Goal: Check status: Check status

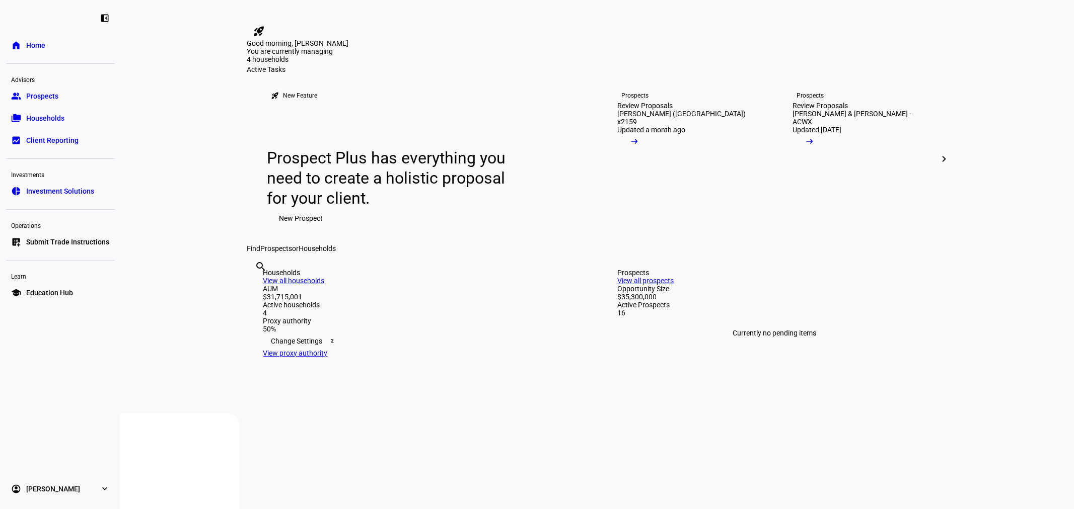
click at [51, 122] on span "Households" at bounding box center [45, 118] width 38 height 10
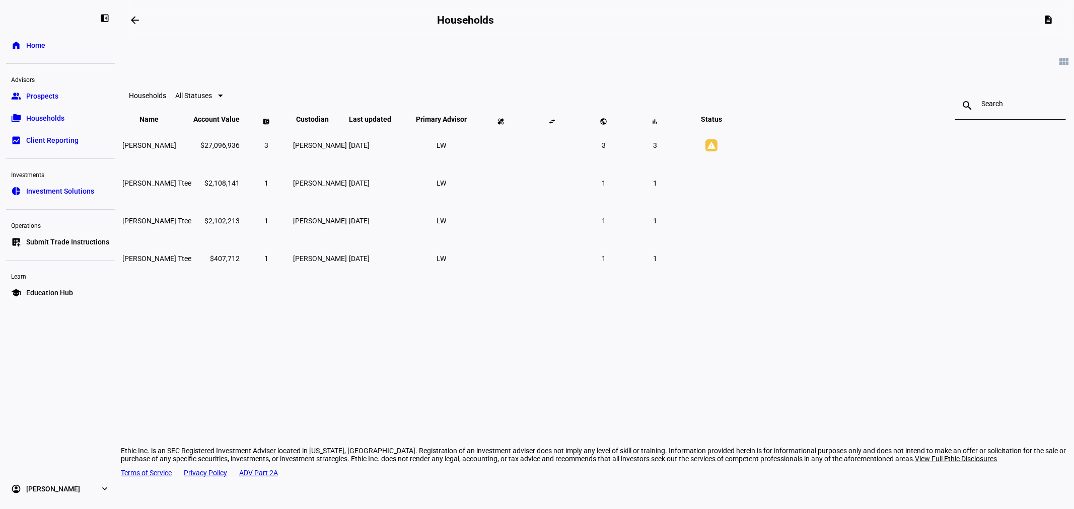
click at [212, 100] on span "All Statuses" at bounding box center [193, 96] width 37 height 8
click at [526, 88] on div at bounding box center [537, 254] width 1074 height 509
click at [1058, 63] on mat-icon "view_module" at bounding box center [1064, 61] width 12 height 12
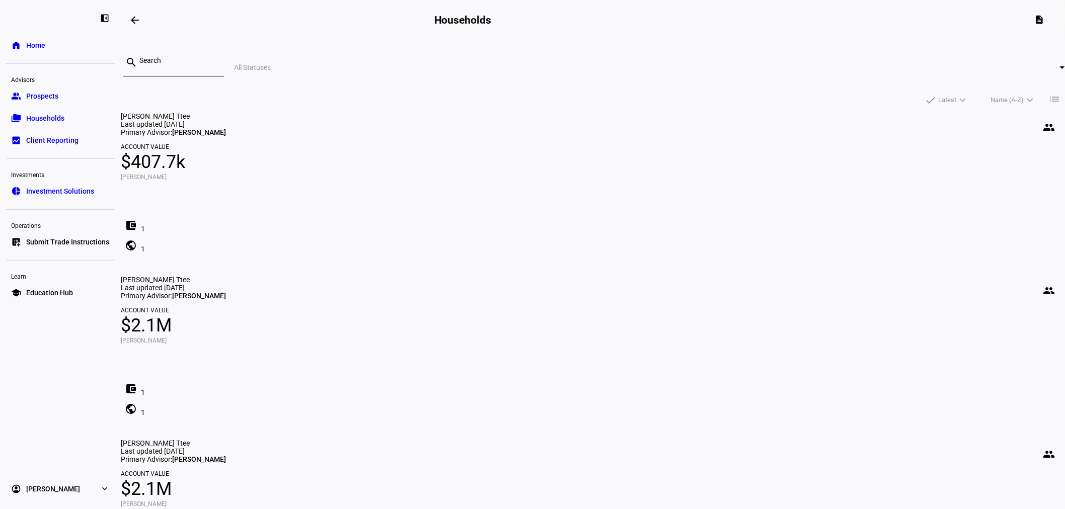
click at [271, 63] on span "All Statuses" at bounding box center [252, 67] width 37 height 8
drag, startPoint x: 460, startPoint y: 107, endPoint x: 679, endPoint y: 89, distance: 219.8
click at [460, 107] on mat-option "Alerts" at bounding box center [456, 114] width 54 height 24
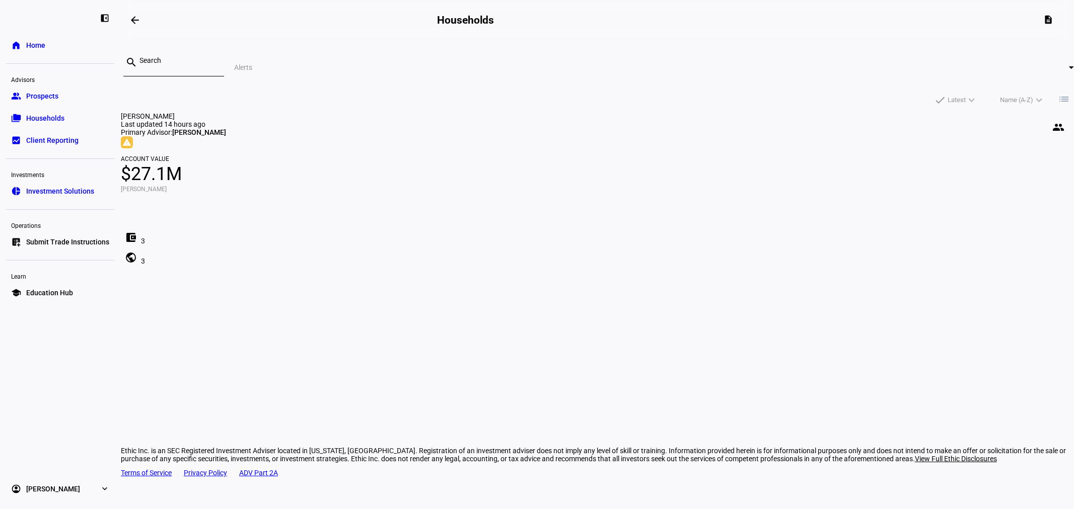
click at [1058, 93] on mat-icon "list" at bounding box center [1064, 99] width 12 height 12
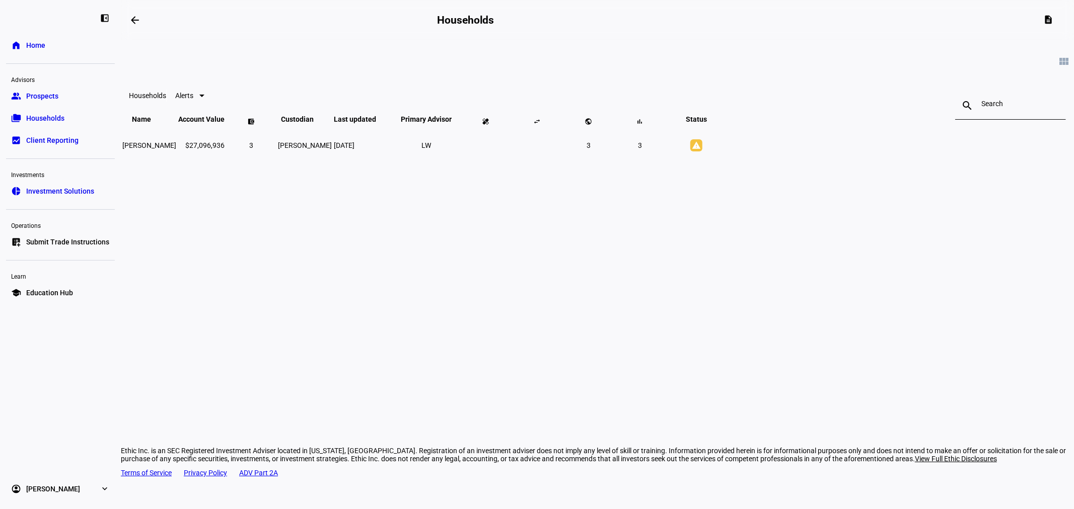
click at [52, 137] on span "Client Reporting" at bounding box center [52, 140] width 52 height 10
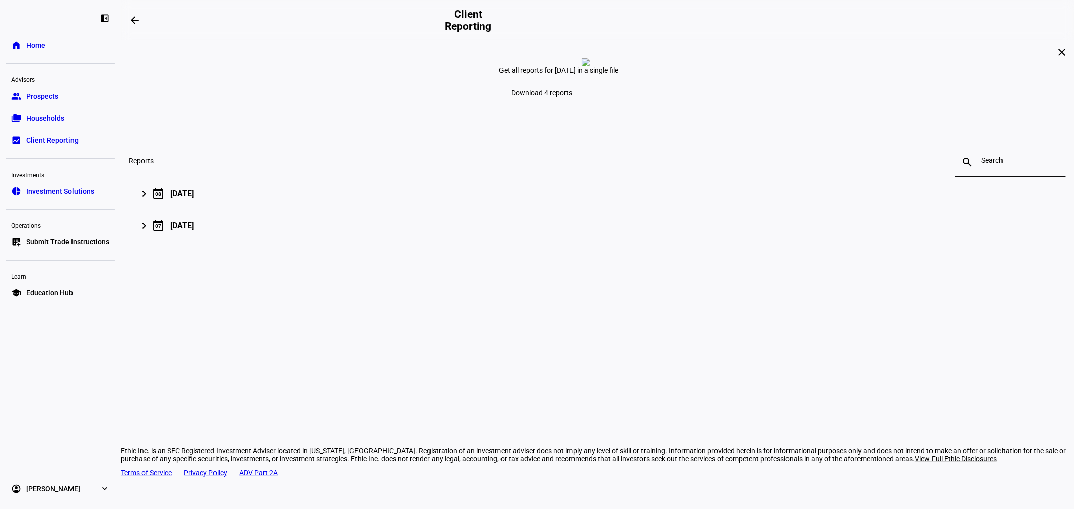
click at [64, 186] on span "Investment Solutions" at bounding box center [60, 191] width 68 height 10
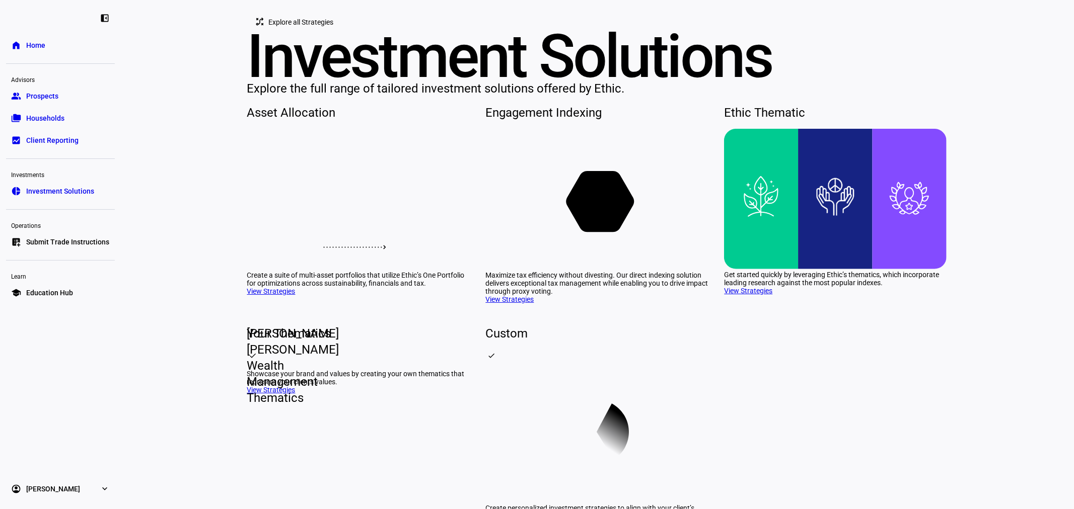
click at [39, 97] on span "Prospects" at bounding box center [42, 96] width 32 height 10
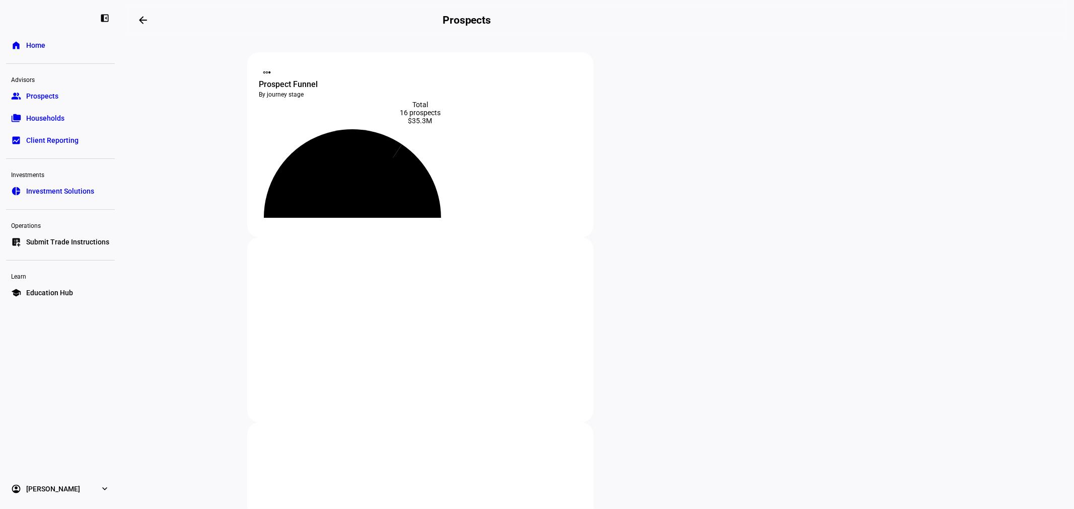
click at [46, 118] on span "Households" at bounding box center [45, 118] width 38 height 10
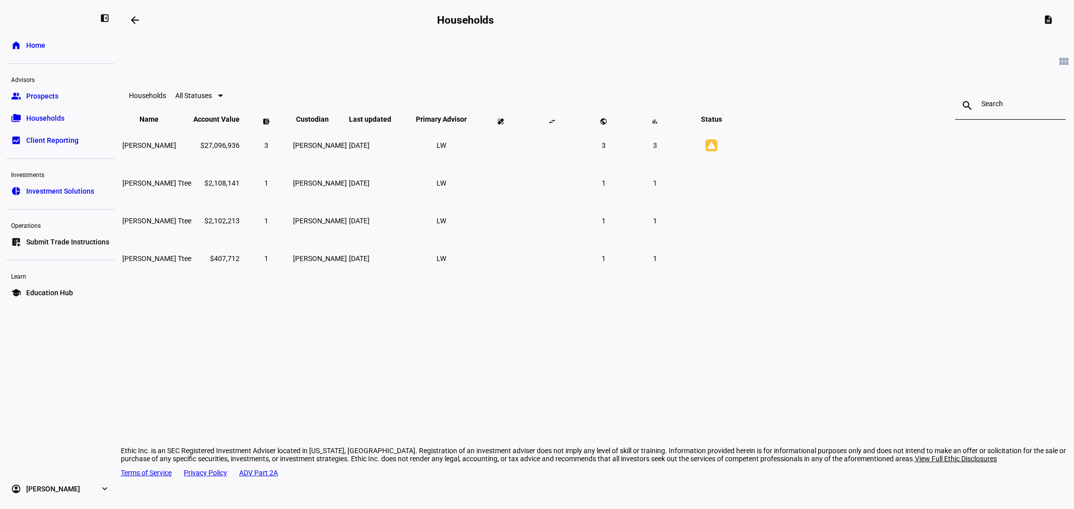
click at [37, 41] on span "Home" at bounding box center [35, 45] width 19 height 10
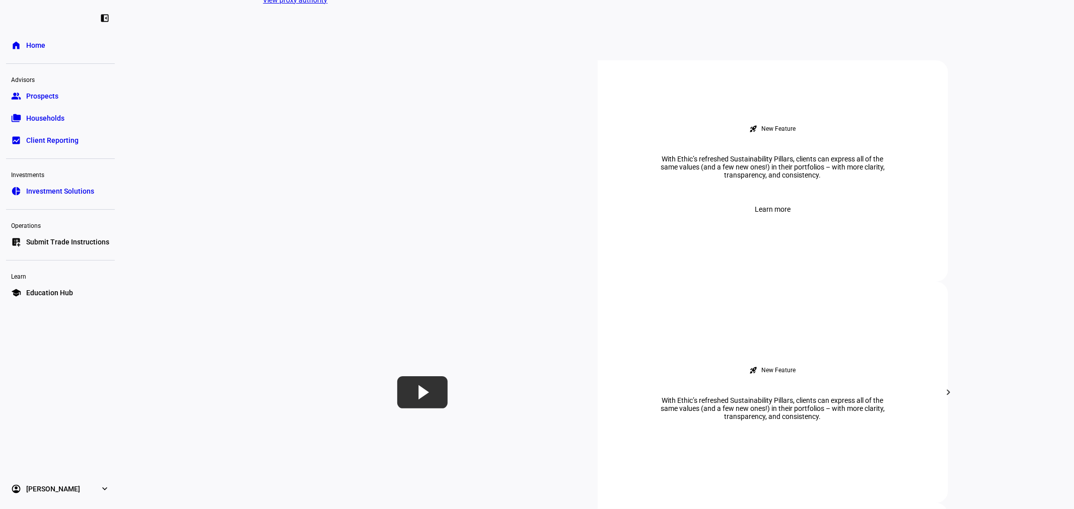
scroll to position [373, 0]
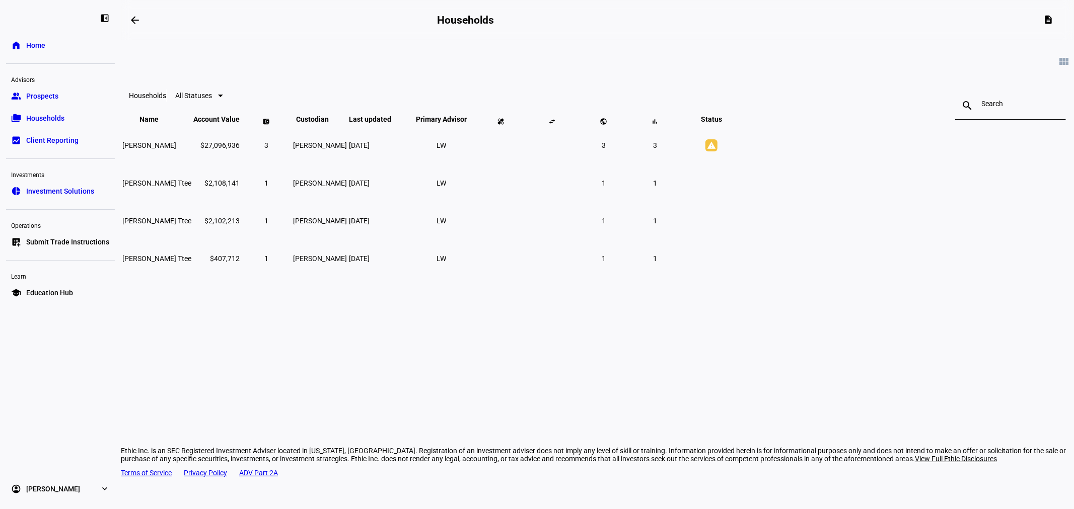
click at [212, 100] on div "All Statuses" at bounding box center [193, 96] width 37 height 8
click at [454, 93] on div at bounding box center [537, 254] width 1074 height 509
click at [212, 100] on span "All Statuses" at bounding box center [193, 96] width 37 height 8
click at [35, 96] on div at bounding box center [537, 254] width 1074 height 509
click at [1058, 64] on mat-icon "view_module" at bounding box center [1064, 61] width 12 height 12
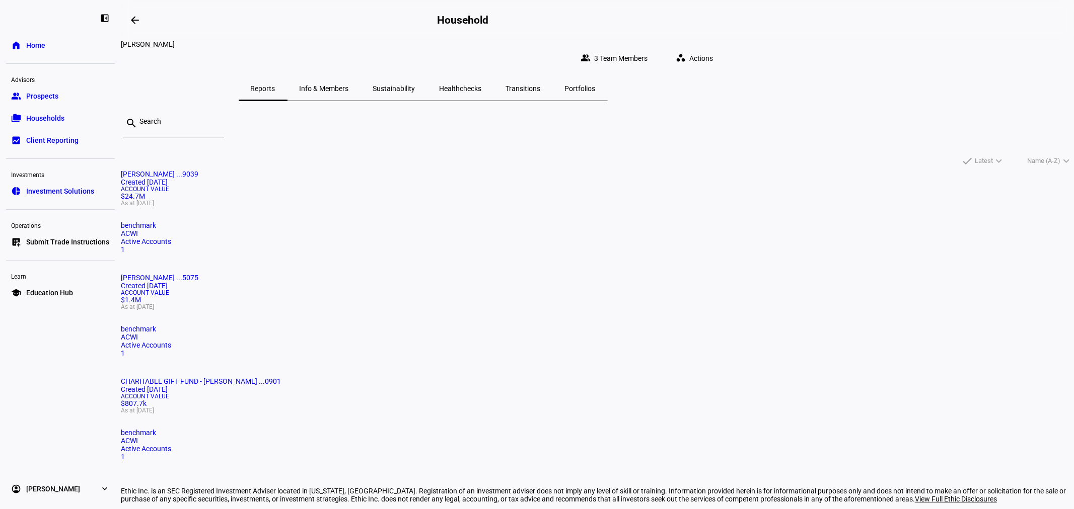
click at [349, 85] on span "Info & Members" at bounding box center [324, 88] width 49 height 7
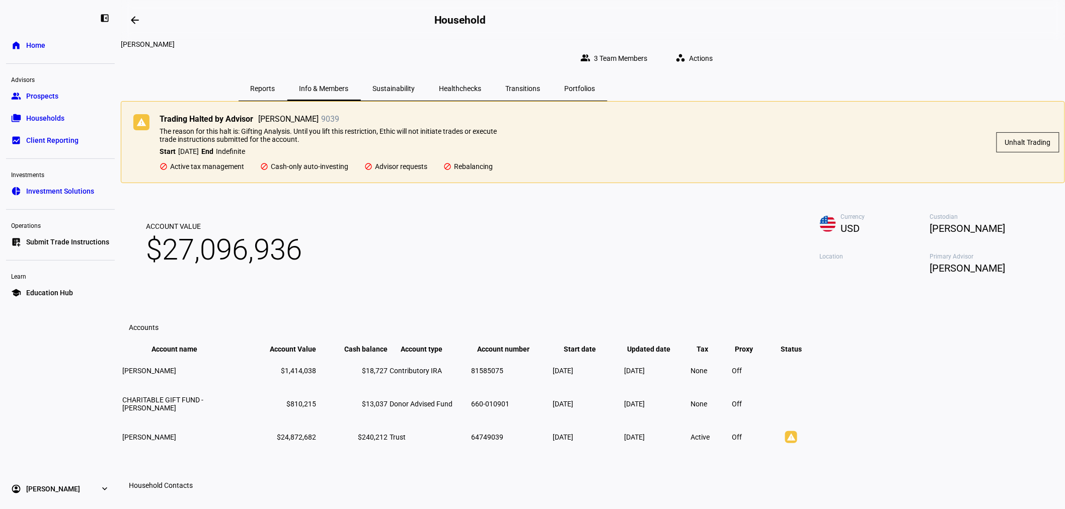
click at [415, 85] on span "Sustainability" at bounding box center [394, 88] width 42 height 7
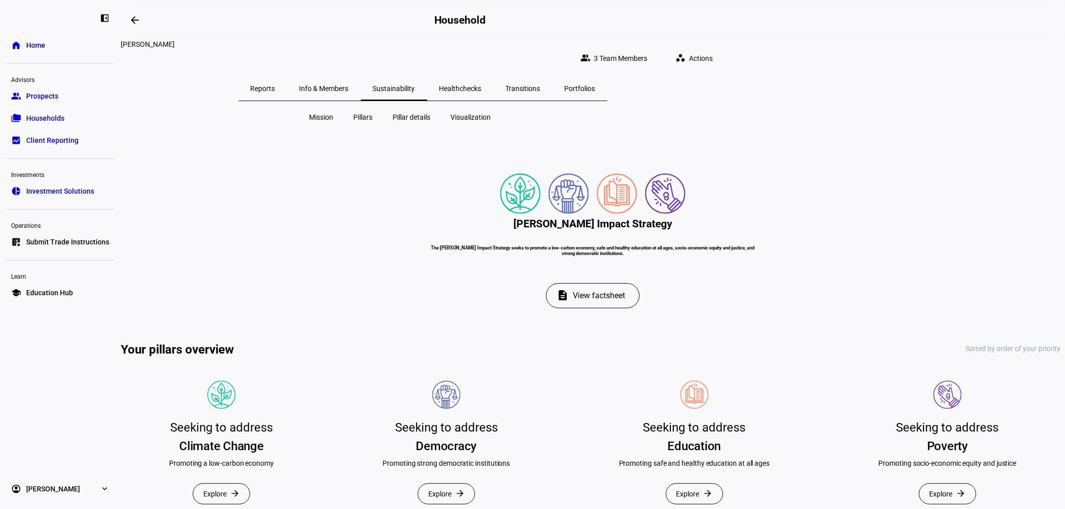
click at [349, 77] on span "Info & Members" at bounding box center [324, 89] width 49 height 24
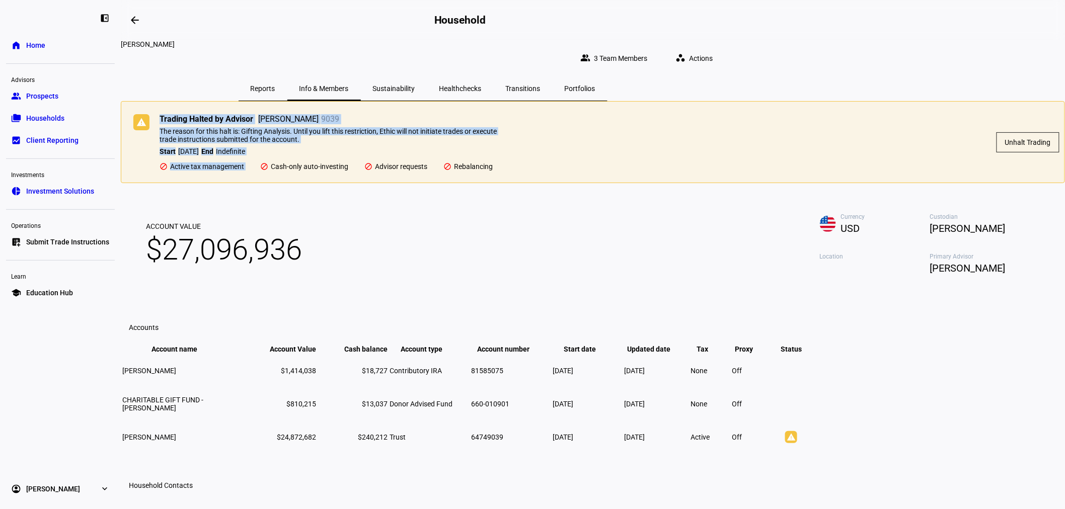
drag, startPoint x: 322, startPoint y: 158, endPoint x: 450, endPoint y: 181, distance: 129.4
click at [450, 171] on div "warning Trading Halted by Advisor [PERSON_NAME] 9039 The reason for this halt i…" at bounding box center [320, 142] width 374 height 56
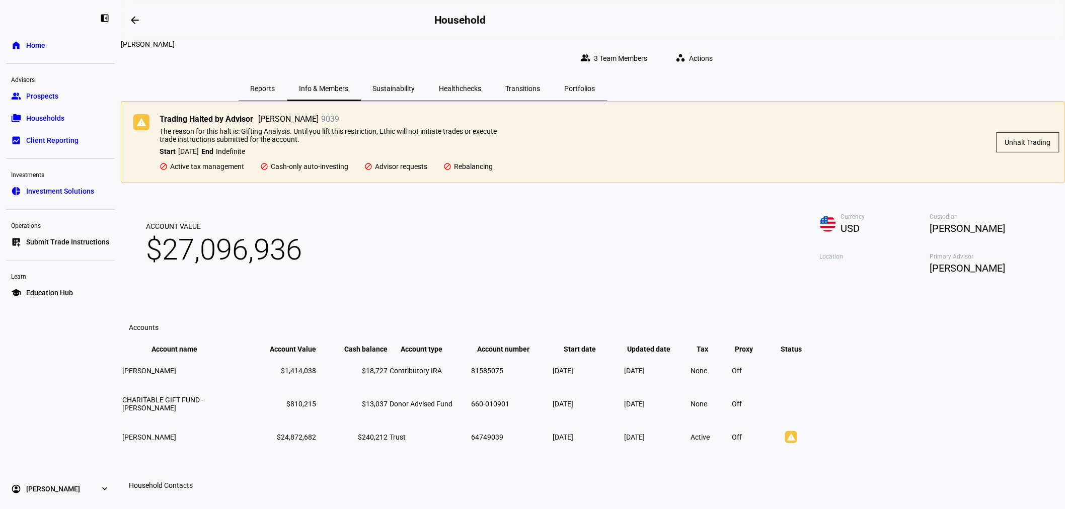
drag, startPoint x: 893, startPoint y: 234, endPoint x: 620, endPoint y: 122, distance: 295.1
click at [866, 223] on div "Account Value $27,096,936 Currency USD Custodian [PERSON_NAME] Location Primary…" at bounding box center [593, 244] width 944 height 103
click at [275, 77] on span "Reports" at bounding box center [263, 89] width 25 height 24
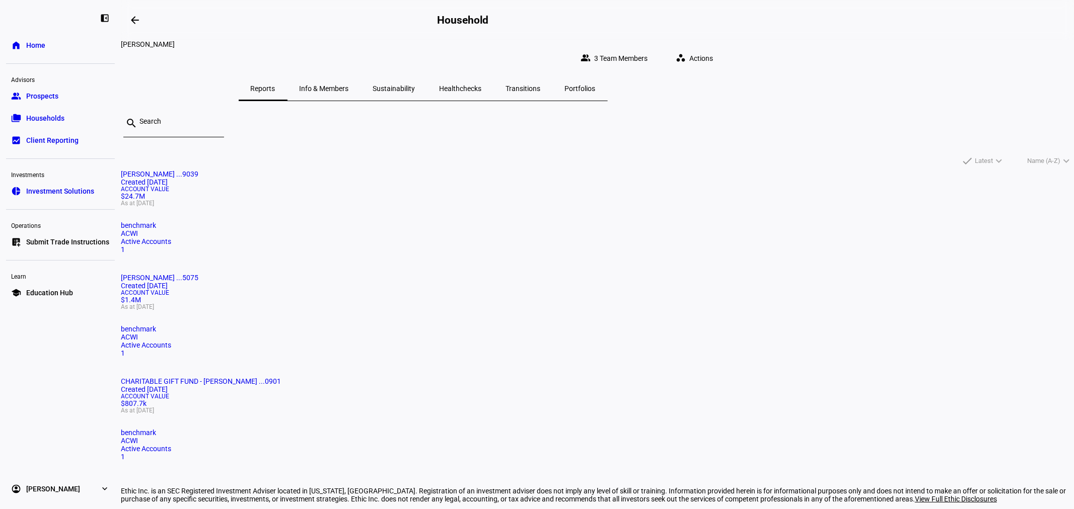
click at [431, 186] on mat-card-title "[PERSON_NAME] ...9039 Created [DATE]" at bounding box center [597, 178] width 953 height 16
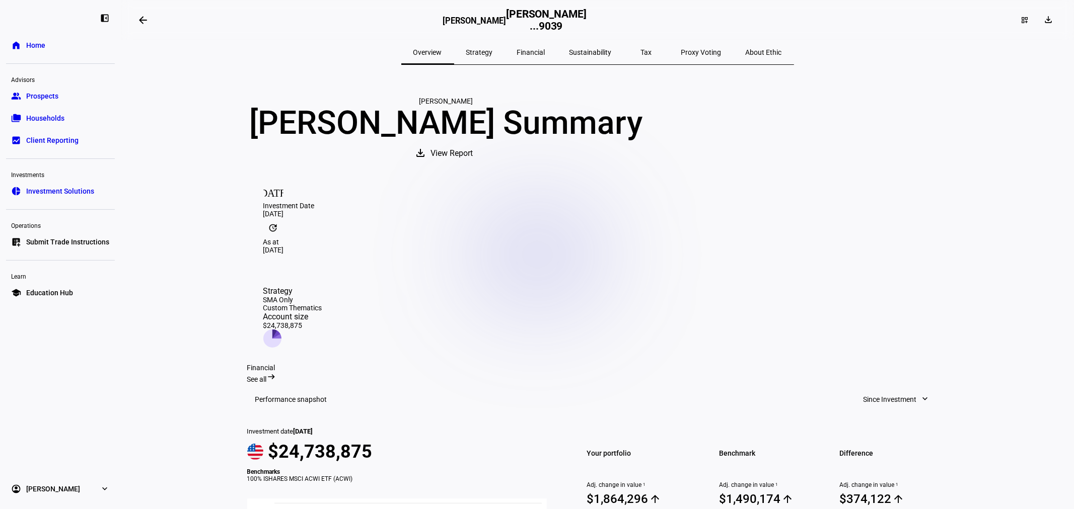
click at [681, 47] on span "Proxy Voting" at bounding box center [701, 52] width 40 height 24
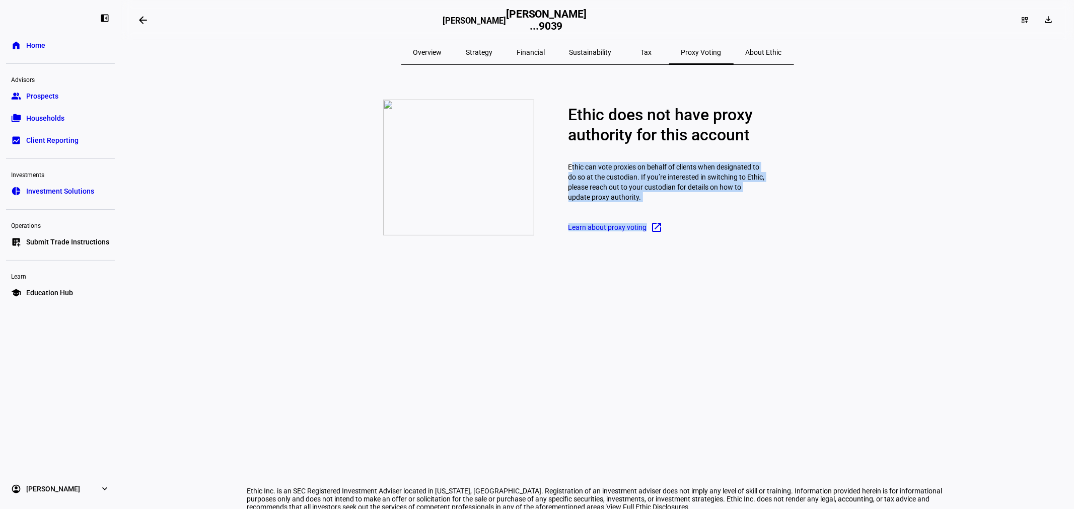
drag, startPoint x: 562, startPoint y: 183, endPoint x: 712, endPoint y: 264, distance: 170.7
click at [712, 238] on mat-card "Ethic does not have proxy authority for this account Ethic can vote proxies on …" at bounding box center [597, 167] width 701 height 141
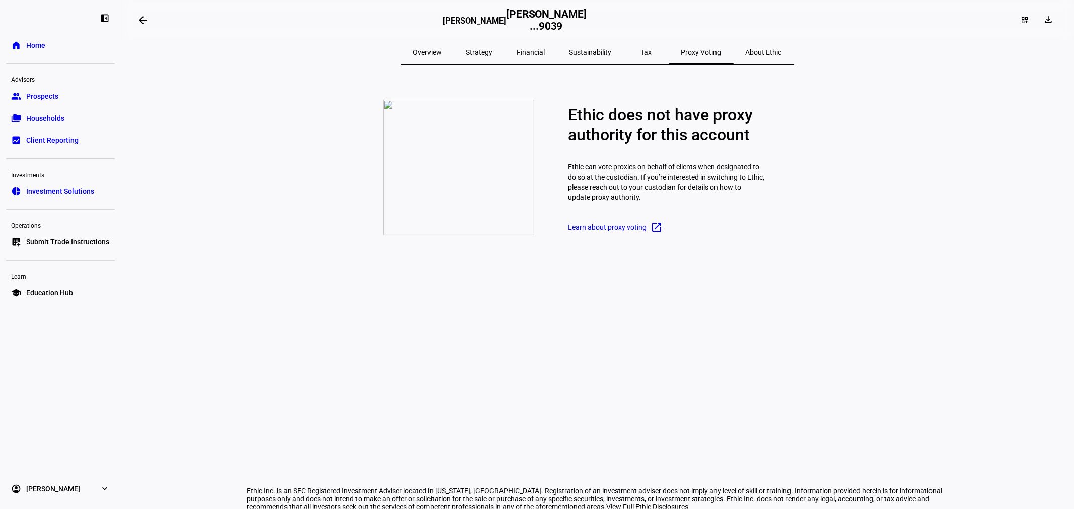
click at [745, 236] on div "Ethic does not have proxy authority for this account Ethic can vote proxies on …" at bounding box center [752, 168] width 369 height 136
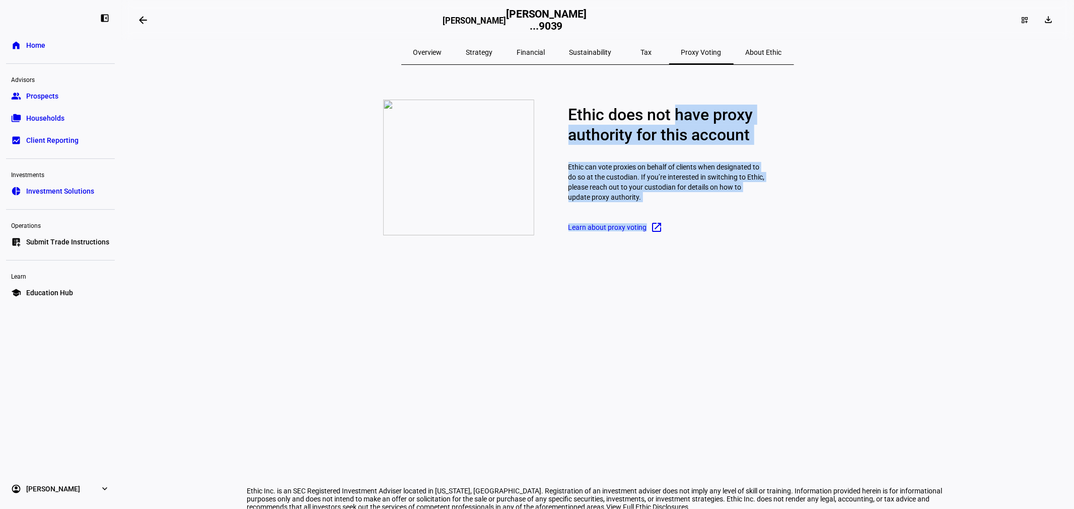
drag, startPoint x: 632, startPoint y: 230, endPoint x: 751, endPoint y: 142, distance: 147.3
click at [707, 117] on mat-card "Ethic does not have proxy authority for this account Ethic can vote proxies on …" at bounding box center [597, 167] width 701 height 141
click at [786, 178] on div "Ethic does not have proxy authority for this account Ethic can vote proxies on …" at bounding box center [752, 168] width 369 height 136
